Goal: Transaction & Acquisition: Purchase product/service

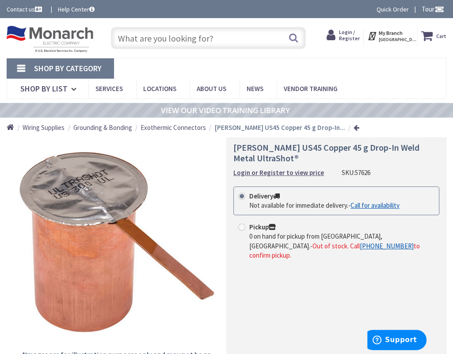
click at [125, 38] on input "text" at bounding box center [208, 38] width 195 height 22
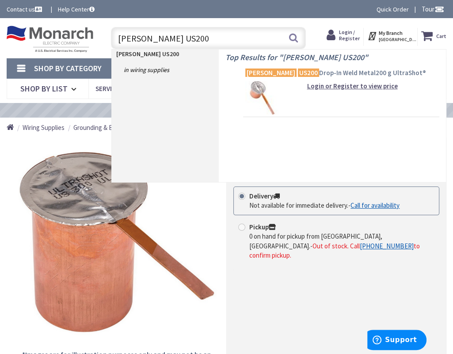
type input "harger US200"
click at [301, 70] on span "Harger US200 Drop-In Weld Metal200 g UltraShot®" at bounding box center [341, 73] width 192 height 9
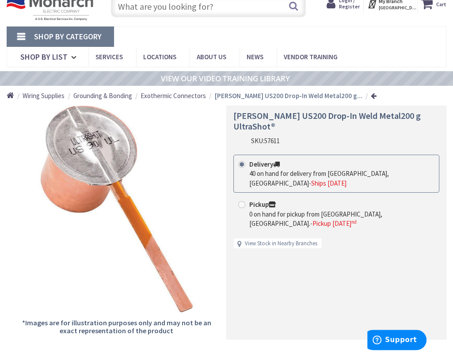
scroll to position [44, 0]
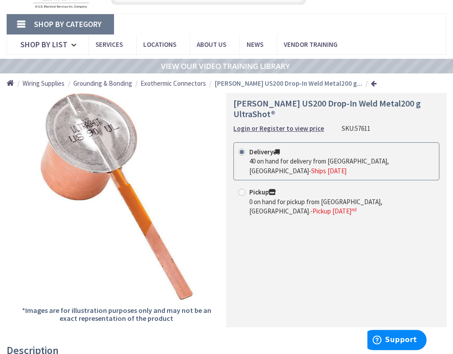
click at [262, 148] on strong "Delivery" at bounding box center [264, 152] width 31 height 8
click at [246, 149] on input "Delivery 40 on hand for delivery from Cranbury, NJ - Ships Today" at bounding box center [243, 152] width 6 height 6
click at [347, 167] on span "Ships Today" at bounding box center [328, 171] width 35 height 8
click at [246, 149] on input "Delivery 40 on hand for delivery from Cranbury, NJ - Ships Today" at bounding box center [243, 152] width 6 height 6
click at [267, 148] on strong "Delivery" at bounding box center [264, 152] width 31 height 8
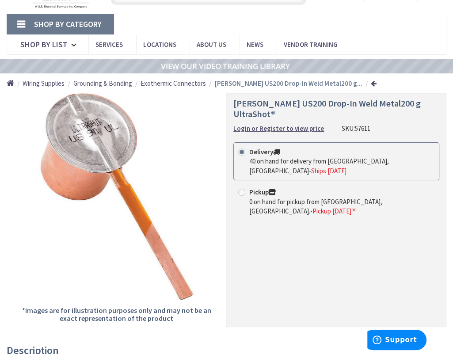
click at [246, 149] on input "Delivery 40 on hand for delivery from Cranbury, NJ - Ships Today" at bounding box center [243, 152] width 6 height 6
click at [263, 148] on strong "Delivery" at bounding box center [264, 152] width 31 height 8
click at [246, 149] on input "Delivery 40 on hand for delivery from Cranbury, NJ - Ships Today" at bounding box center [243, 152] width 6 height 6
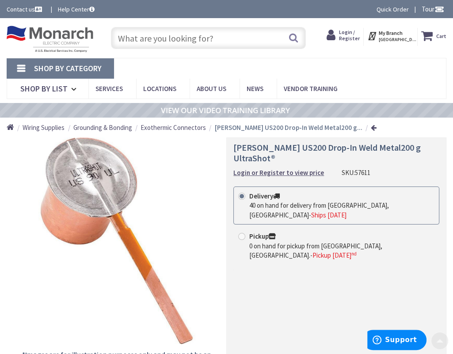
scroll to position [0, 0]
click at [347, 34] on span "Login / Register" at bounding box center [349, 35] width 21 height 13
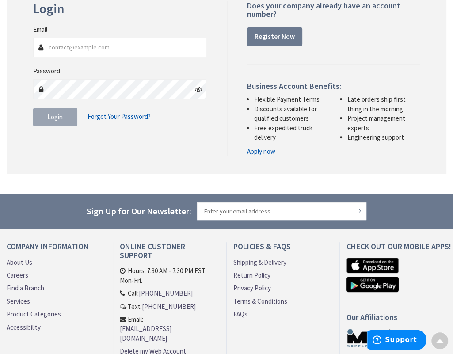
scroll to position [88, 0]
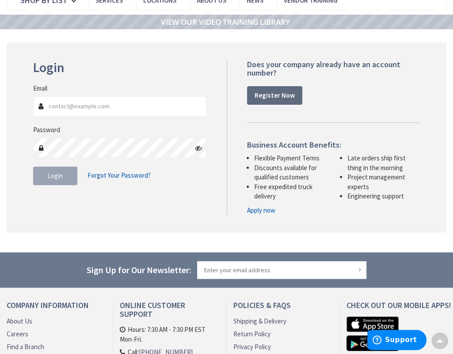
click at [279, 92] on strong "Register Now" at bounding box center [275, 95] width 40 height 8
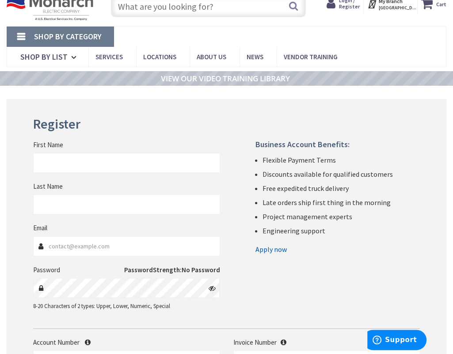
scroll to position [44, 0]
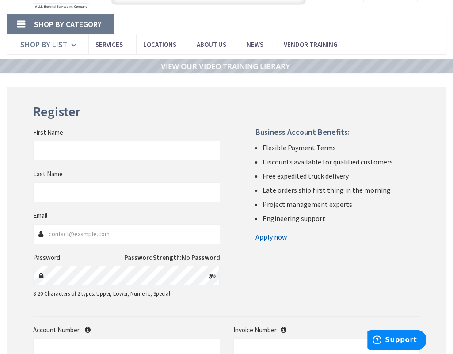
click at [73, 43] on icon at bounding box center [75, 44] width 8 height 19
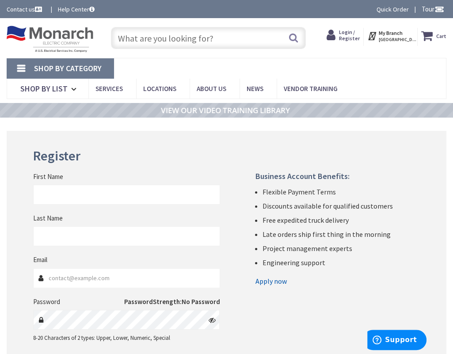
click at [81, 8] on link "Help Center" at bounding box center [76, 9] width 37 height 9
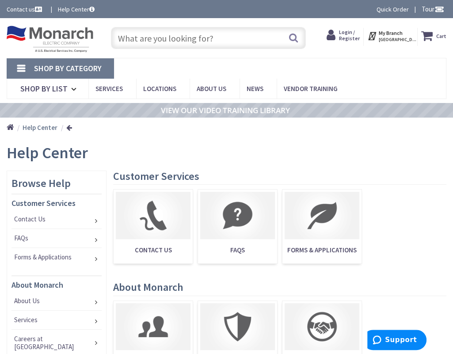
click at [347, 36] on span "Login / Register" at bounding box center [349, 35] width 21 height 13
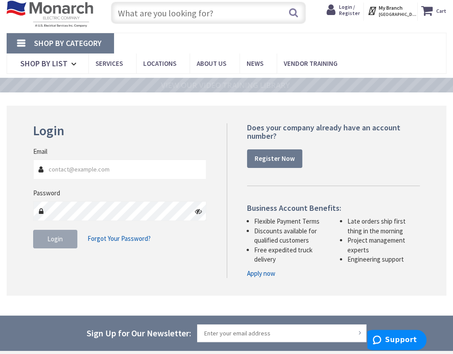
scroll to position [44, 0]
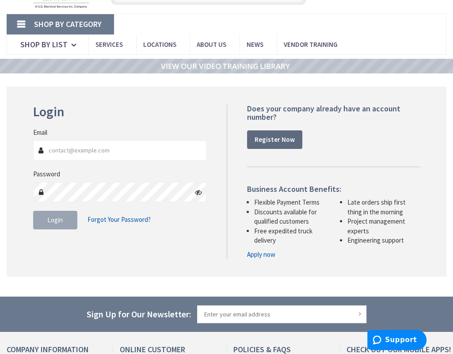
click at [270, 138] on strong "Register Now" at bounding box center [275, 139] width 40 height 8
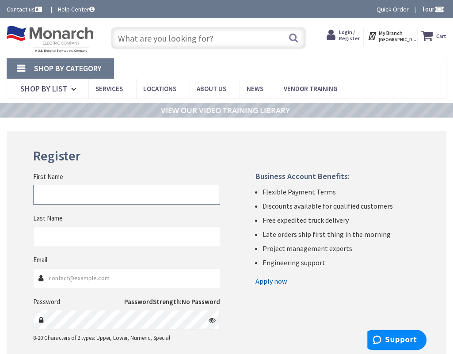
click at [55, 198] on input "First Name" at bounding box center [126, 195] width 187 height 20
type input "FRED"
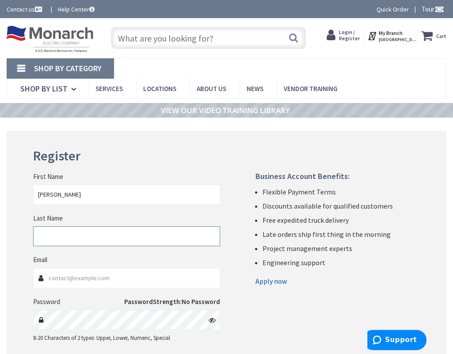
type input "TURNER"
type input "fturner@tcelect.net"
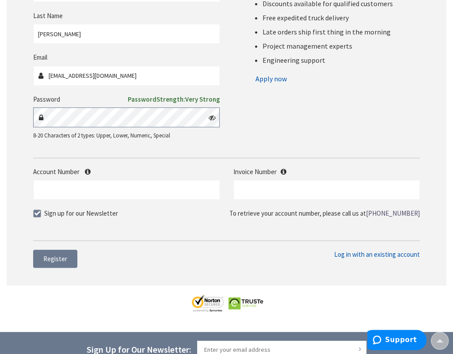
scroll to position [221, 0]
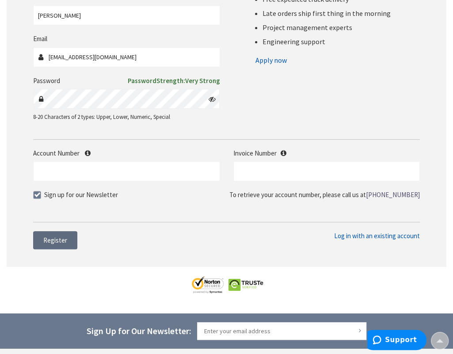
click at [50, 239] on span "Register" at bounding box center [55, 240] width 24 height 8
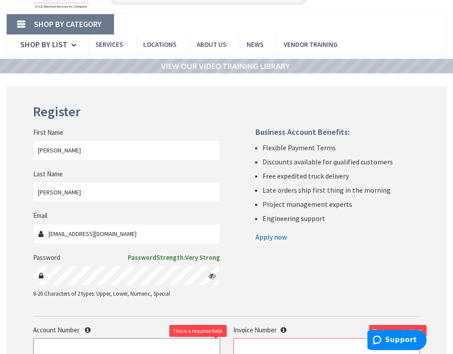
scroll to position [0, 0]
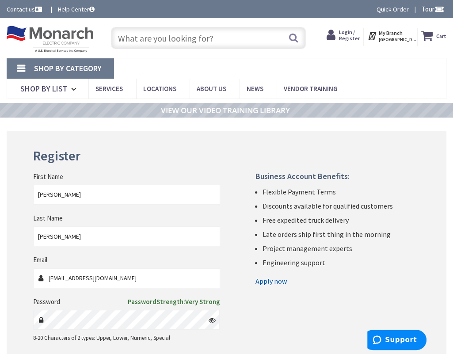
click at [349, 38] on span "Login / Register" at bounding box center [349, 35] width 21 height 13
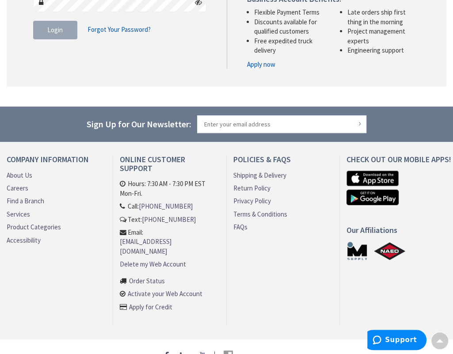
scroll to position [245, 0]
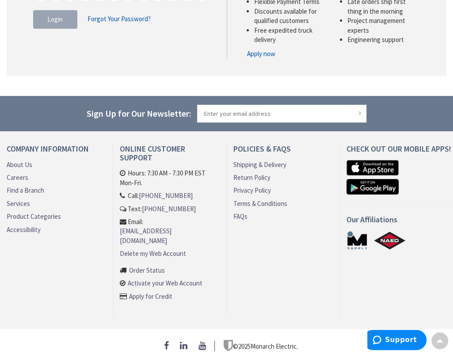
click at [142, 292] on link "Apply for Credit" at bounding box center [150, 296] width 43 height 9
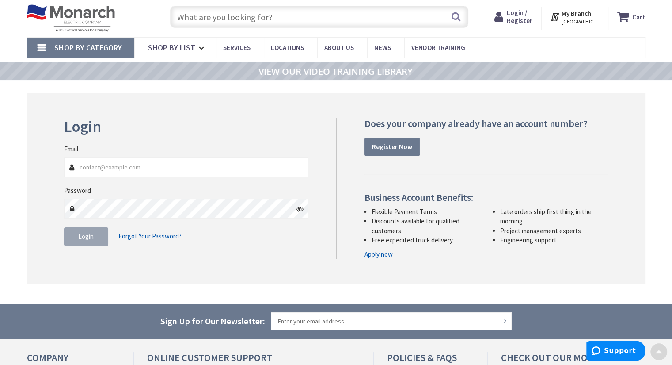
scroll to position [0, 0]
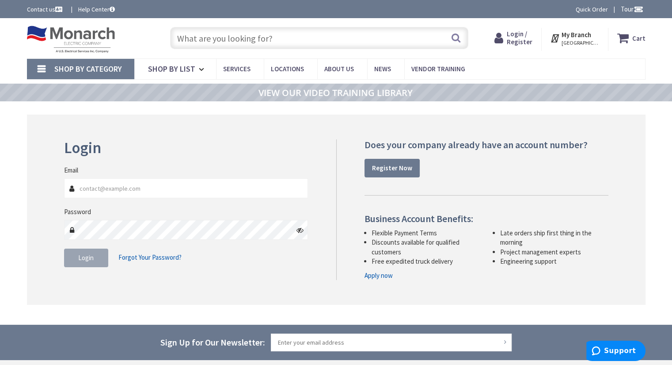
click at [517, 40] on span "Login / Register" at bounding box center [520, 38] width 26 height 16
click at [286, 69] on span "Locations" at bounding box center [287, 69] width 33 height 8
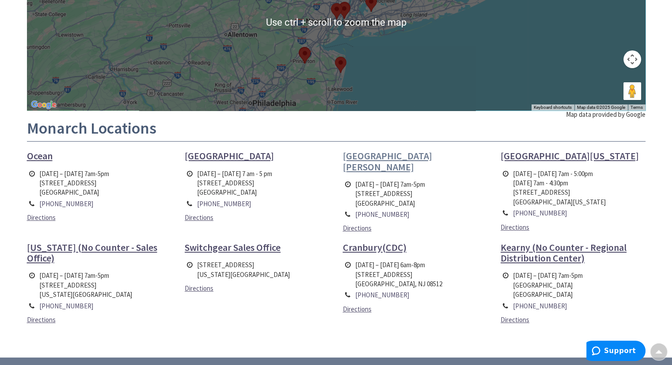
scroll to position [221, 0]
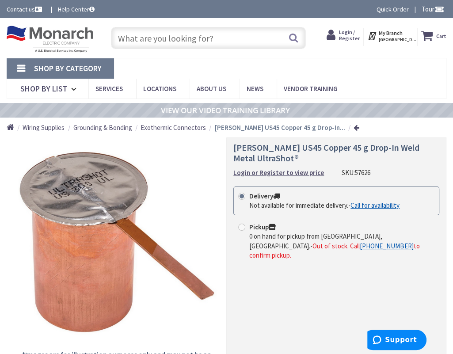
click at [163, 42] on input "text" at bounding box center [208, 38] width 195 height 22
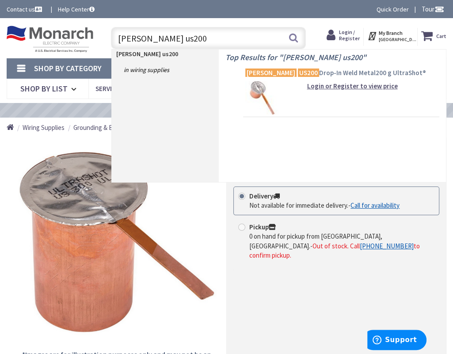
type input "[PERSON_NAME] us200"
click at [323, 72] on span "[PERSON_NAME] US200 Drop-In Weld Metal200 g UltraShot®" at bounding box center [341, 73] width 192 height 9
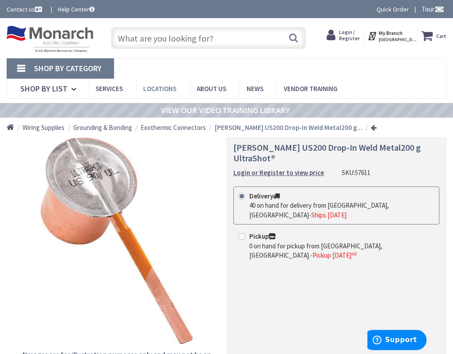
click at [155, 88] on span "Locations" at bounding box center [159, 88] width 33 height 8
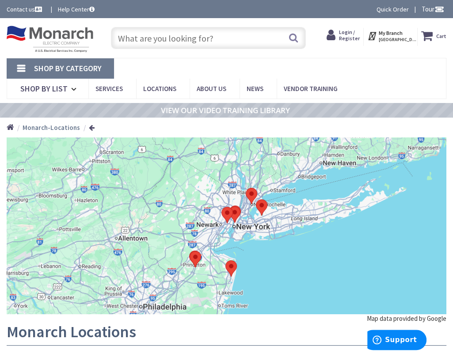
click at [347, 36] on span "Login / Register" at bounding box center [349, 35] width 21 height 13
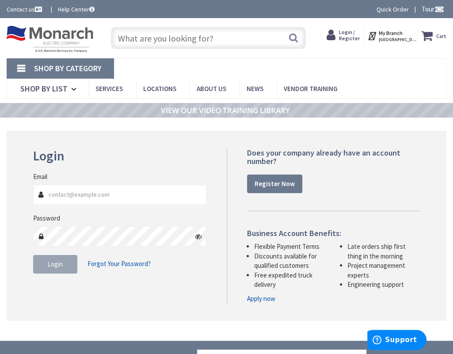
click at [148, 41] on input "text" at bounding box center [208, 38] width 195 height 22
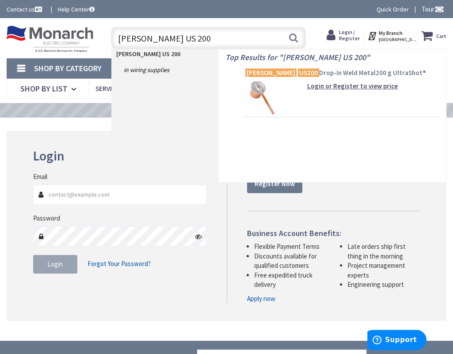
type input "[PERSON_NAME] US 200"
click at [298, 71] on mark "US200" at bounding box center [308, 72] width 21 height 11
click at [271, 59] on h4 "Top Results for " [PERSON_NAME] US 200 "" at bounding box center [332, 56] width 214 height 12
